Goal: Information Seeking & Learning: Learn about a topic

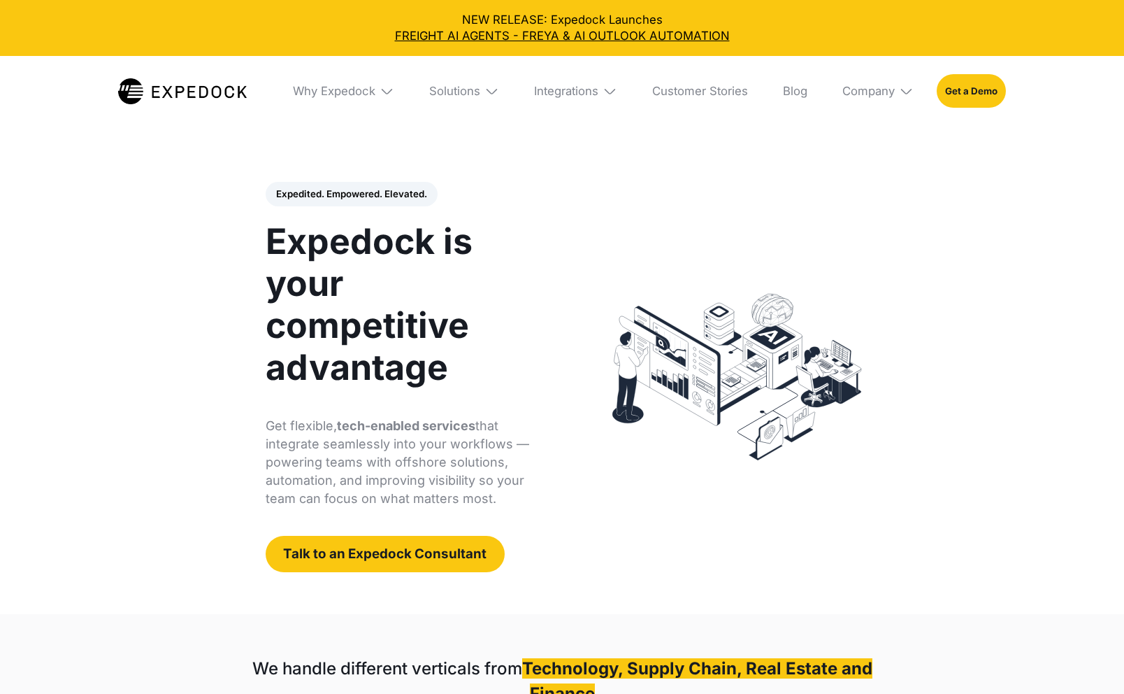
select select
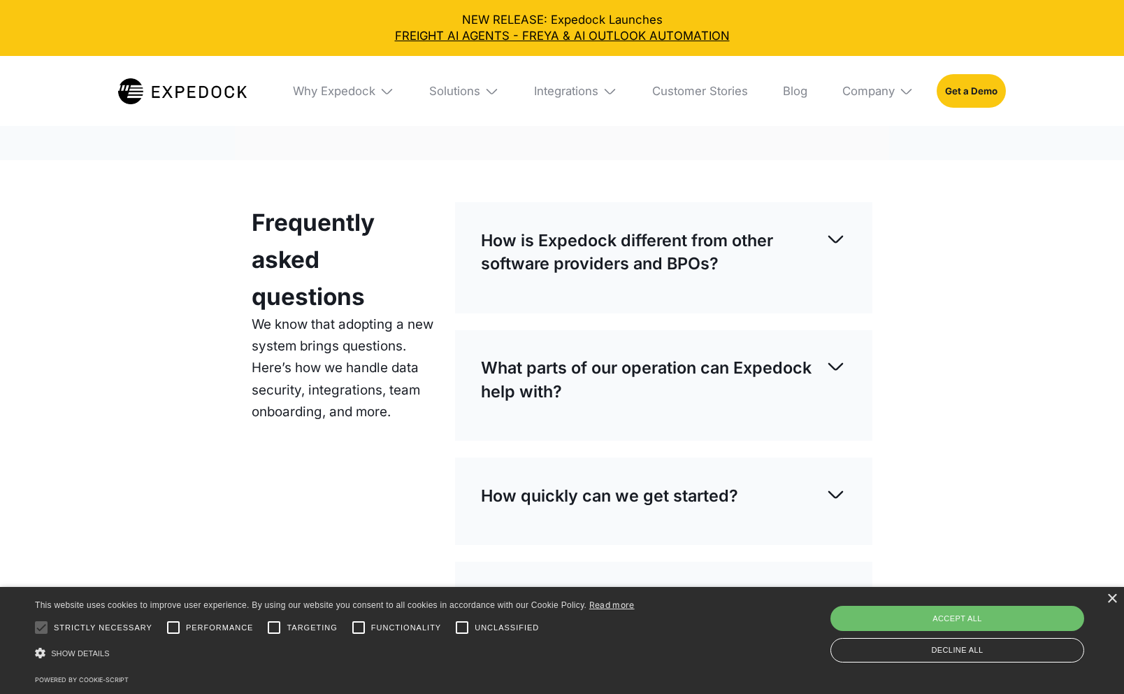
scroll to position [3928, 0]
click at [453, 91] on div "Solutions" at bounding box center [454, 91] width 51 height 15
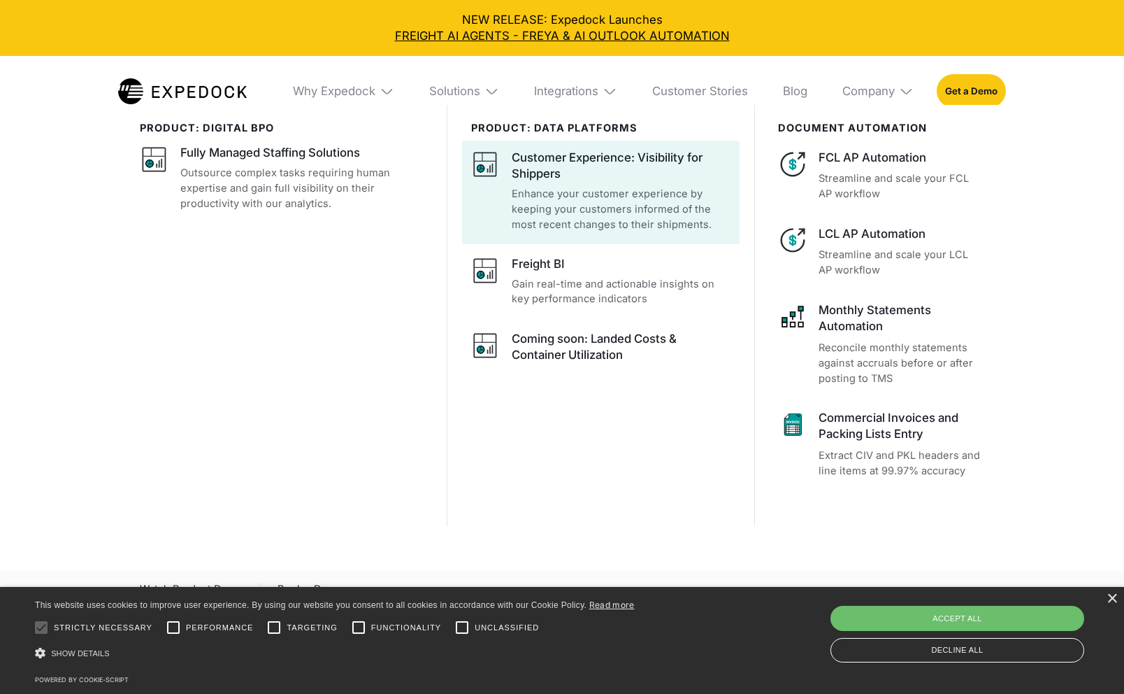
click at [619, 201] on p "Enhance your customer experience by keeping your customers informed of the most…" at bounding box center [621, 210] width 219 height 46
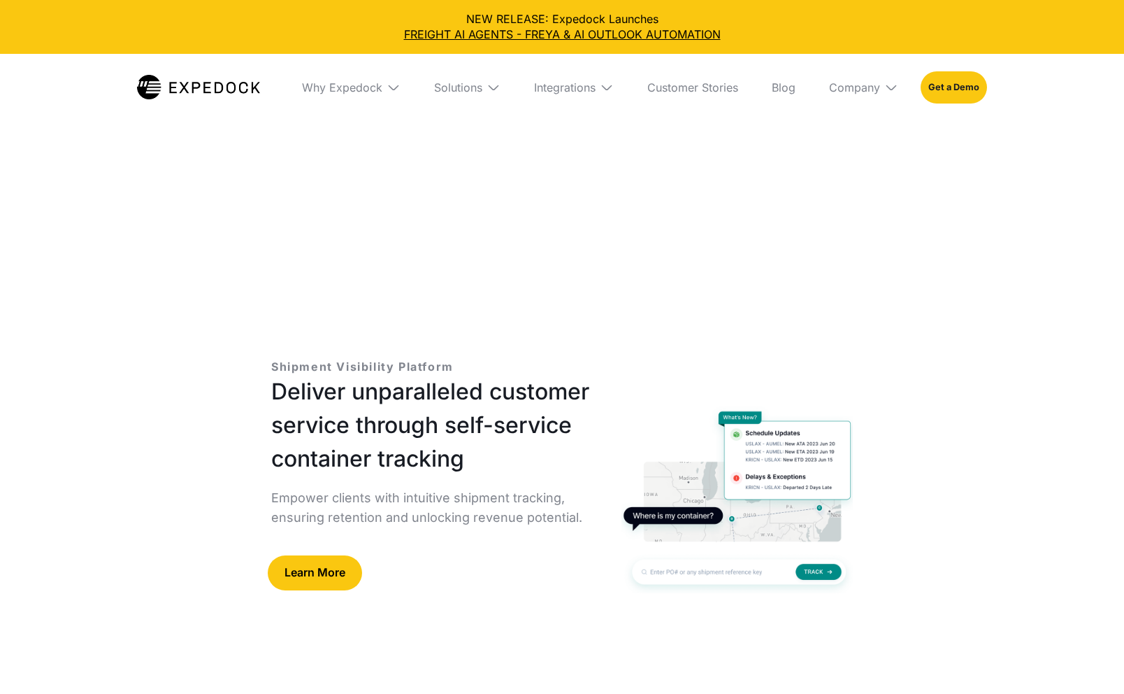
select select
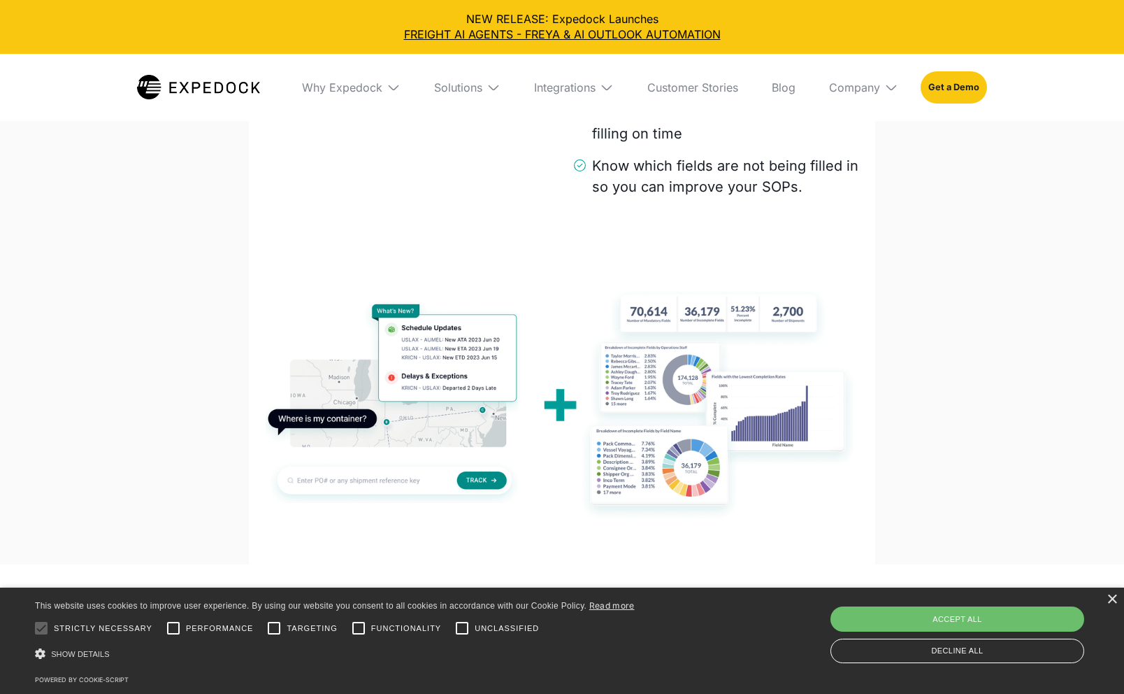
scroll to position [2558, 0]
